Goal: Transaction & Acquisition: Book appointment/travel/reservation

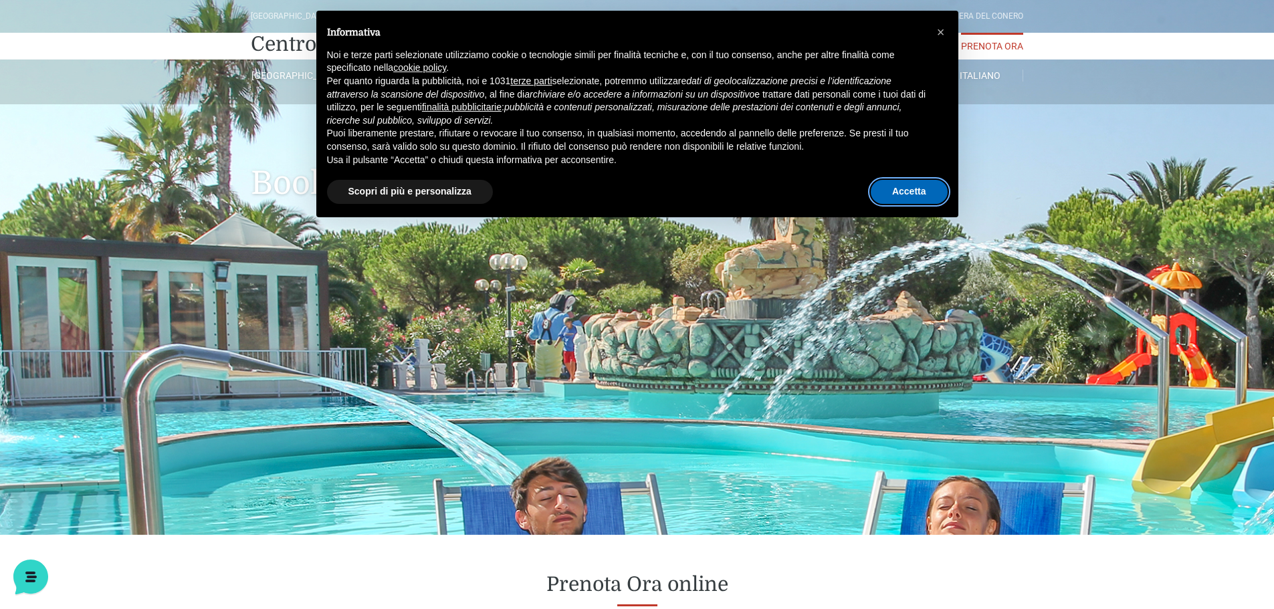
click at [906, 197] on button "Accetta" at bounding box center [909, 192] width 77 height 24
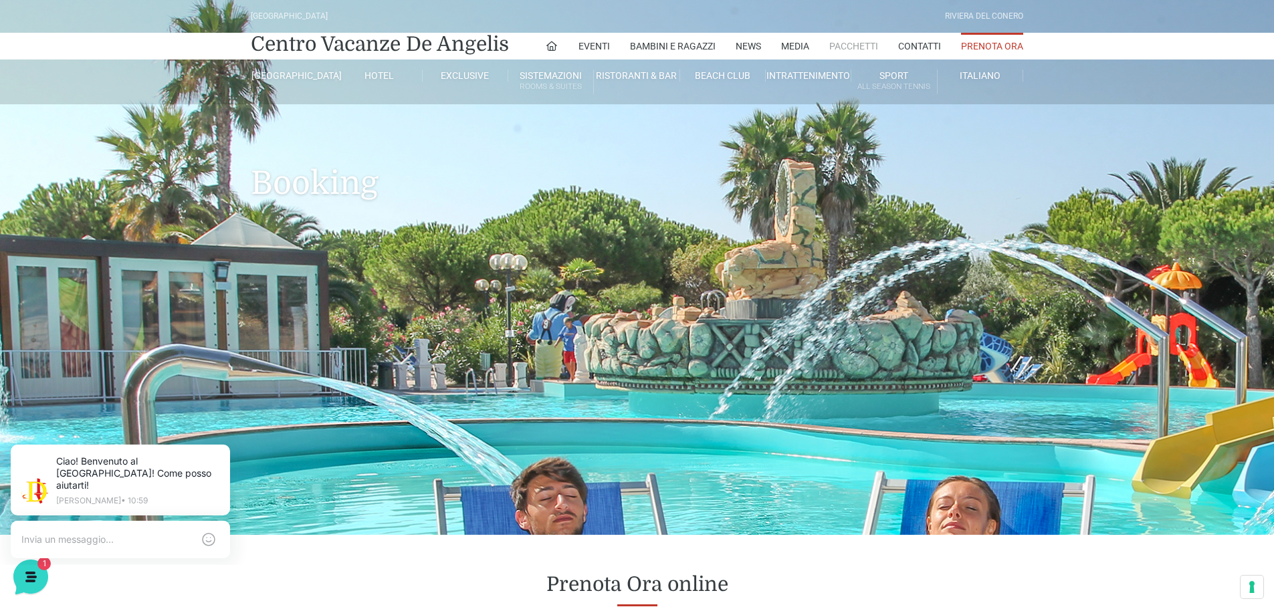
click at [865, 43] on link "Pacchetti" at bounding box center [853, 46] width 49 height 27
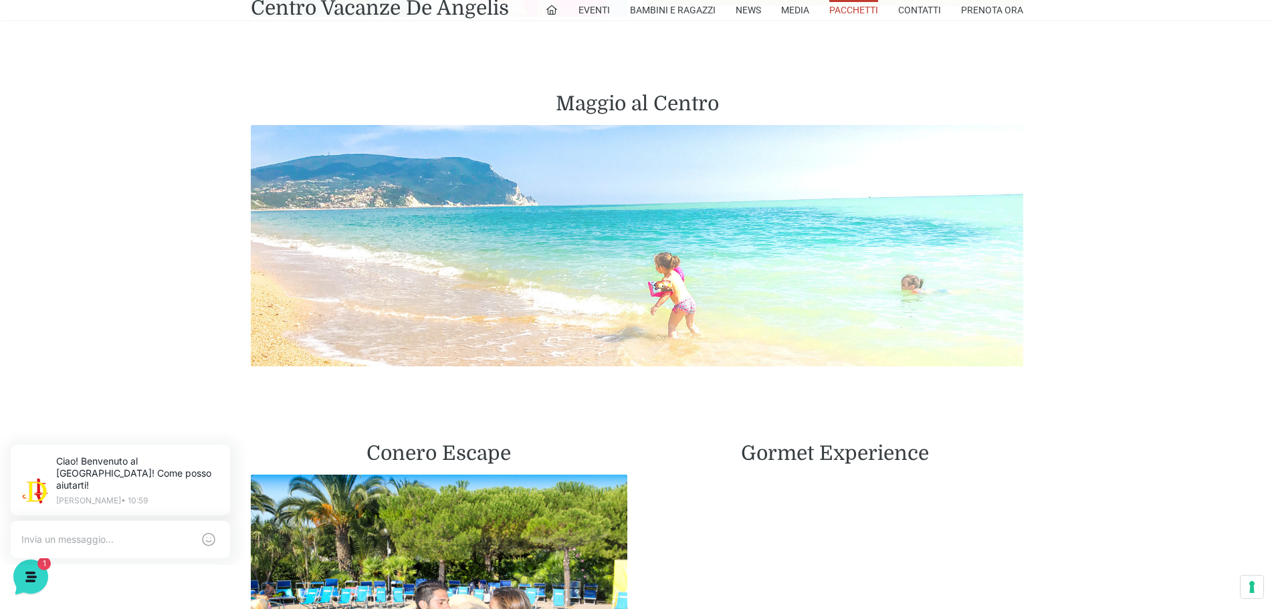
scroll to position [1471, 0]
